Goal: Information Seeking & Learning: Stay updated

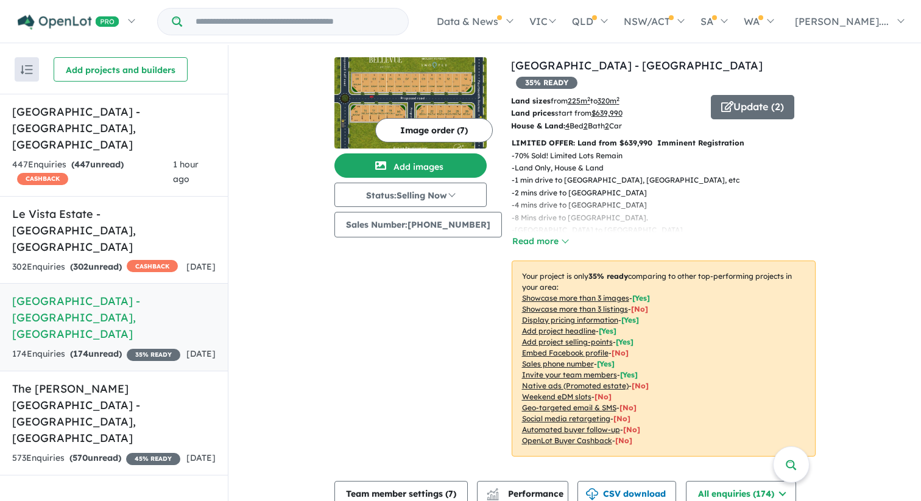
scroll to position [1, 0]
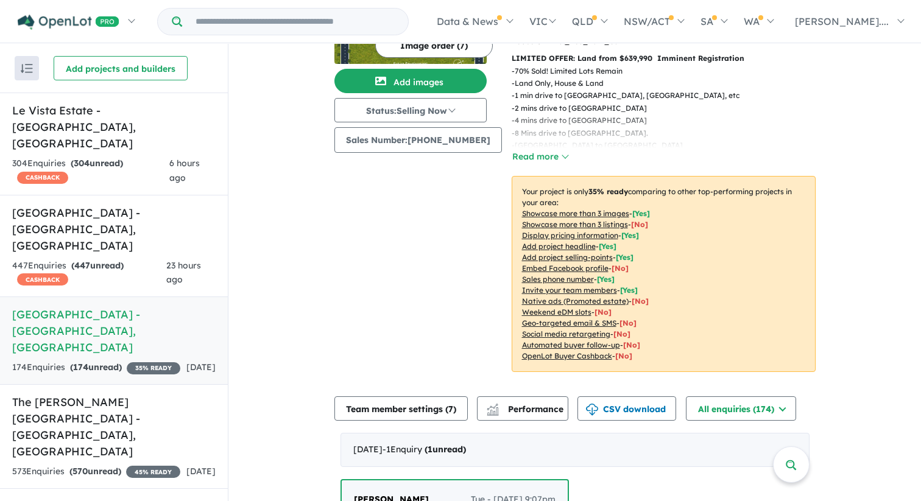
scroll to position [84, 0]
click at [201, 156] on div "6 hours ago" at bounding box center [192, 170] width 46 height 29
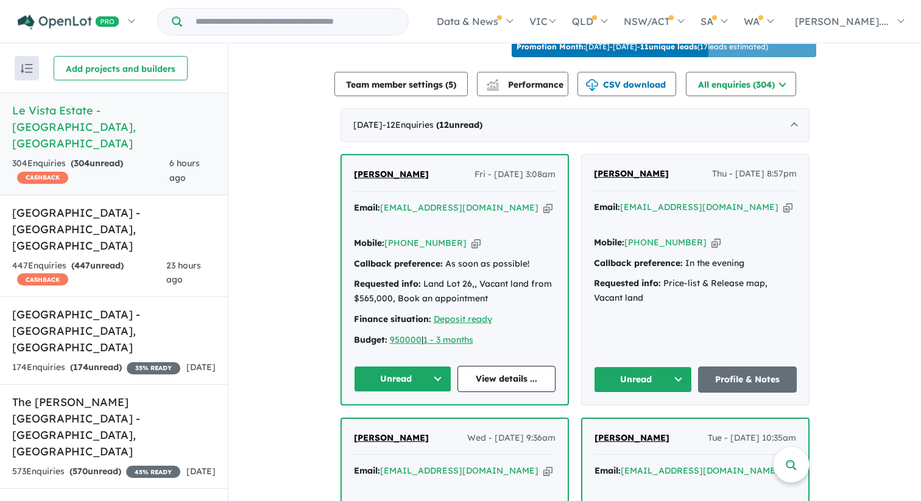
scroll to position [432, 0]
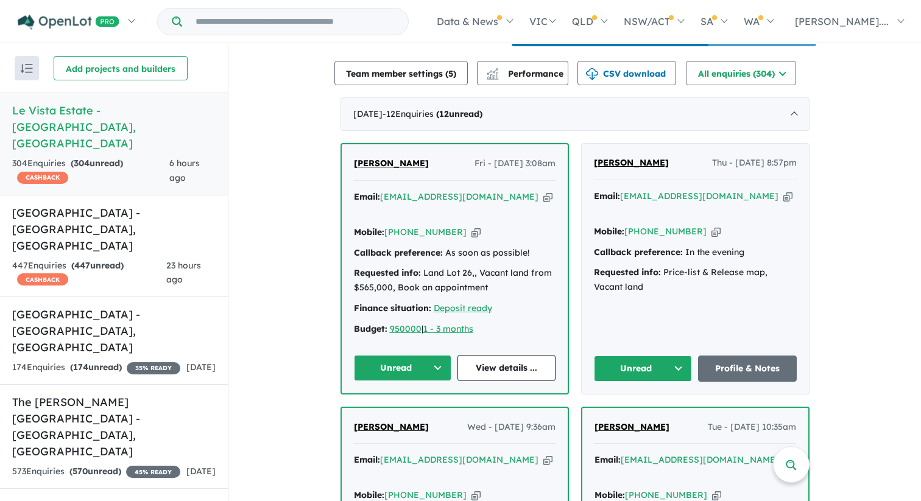
click at [420, 158] on span "Muhammad Karim" at bounding box center [391, 163] width 75 height 11
click at [99, 205] on h5 "Leppington Square Estate - Leppington , NSW" at bounding box center [113, 229] width 203 height 49
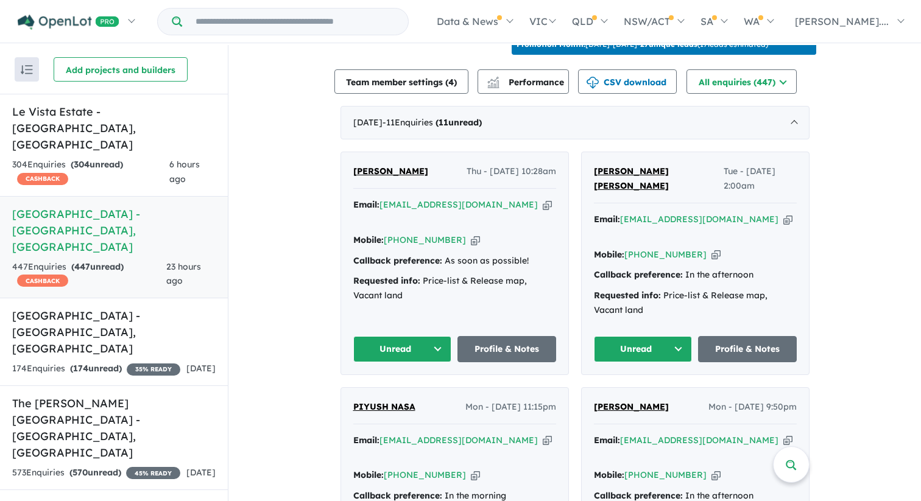
scroll to position [424, 0]
click at [139, 158] on div "304 Enquir ies ( 304 unread) CASHBACK" at bounding box center [90, 172] width 157 height 29
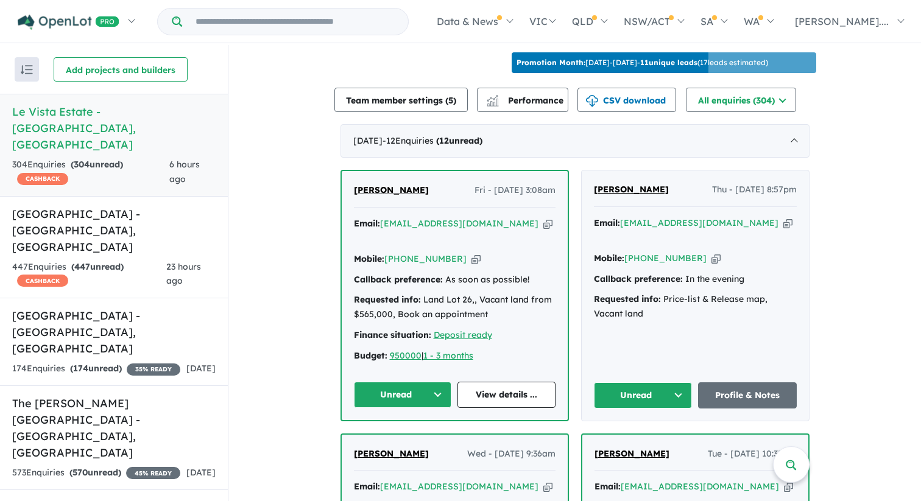
scroll to position [425, 0]
